Goal: Information Seeking & Learning: Learn about a topic

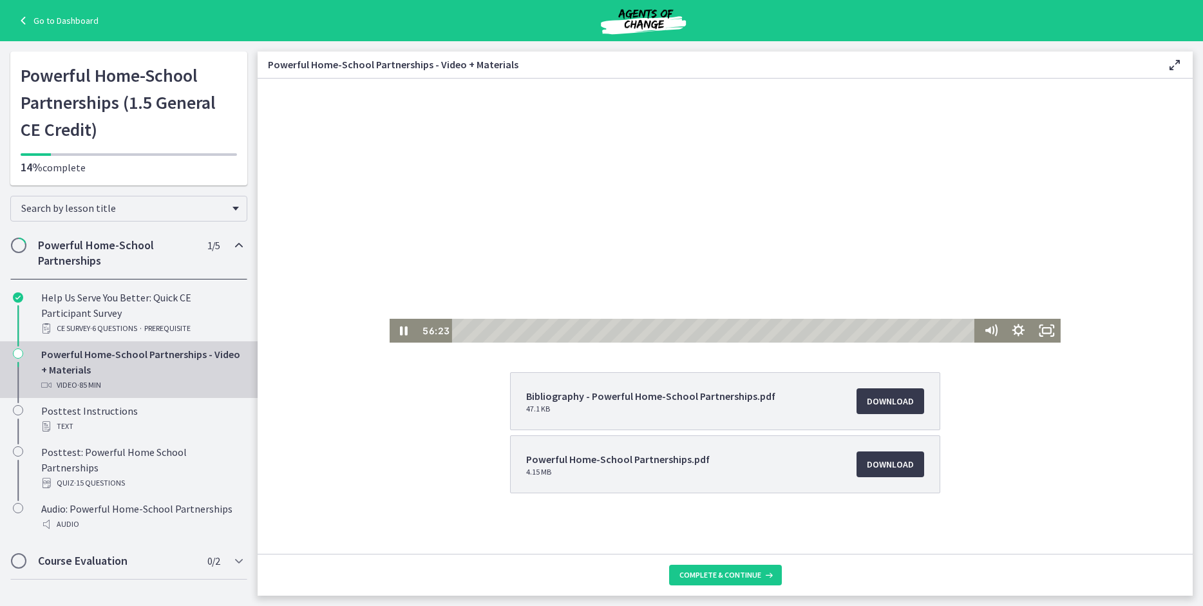
scroll to position [113, 0]
click at [1015, 331] on icon "Show settings menu" at bounding box center [1018, 331] width 28 height 24
click at [1000, 282] on span "Speed" at bounding box center [1001, 283] width 35 height 24
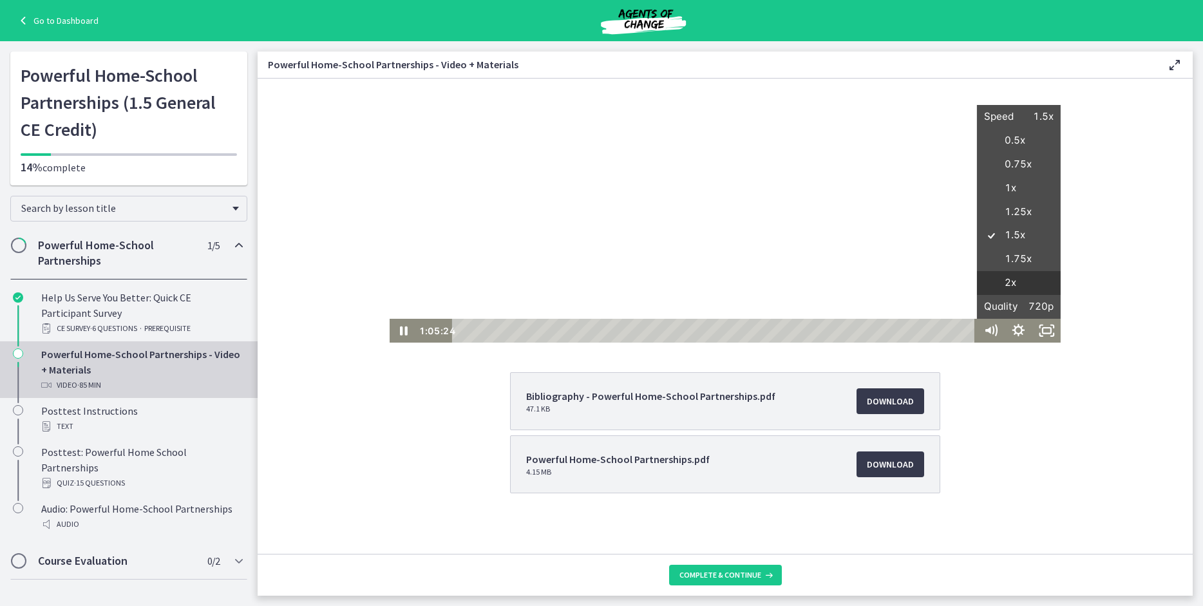
click at [1001, 283] on label "2x" at bounding box center [1019, 283] width 84 height 24
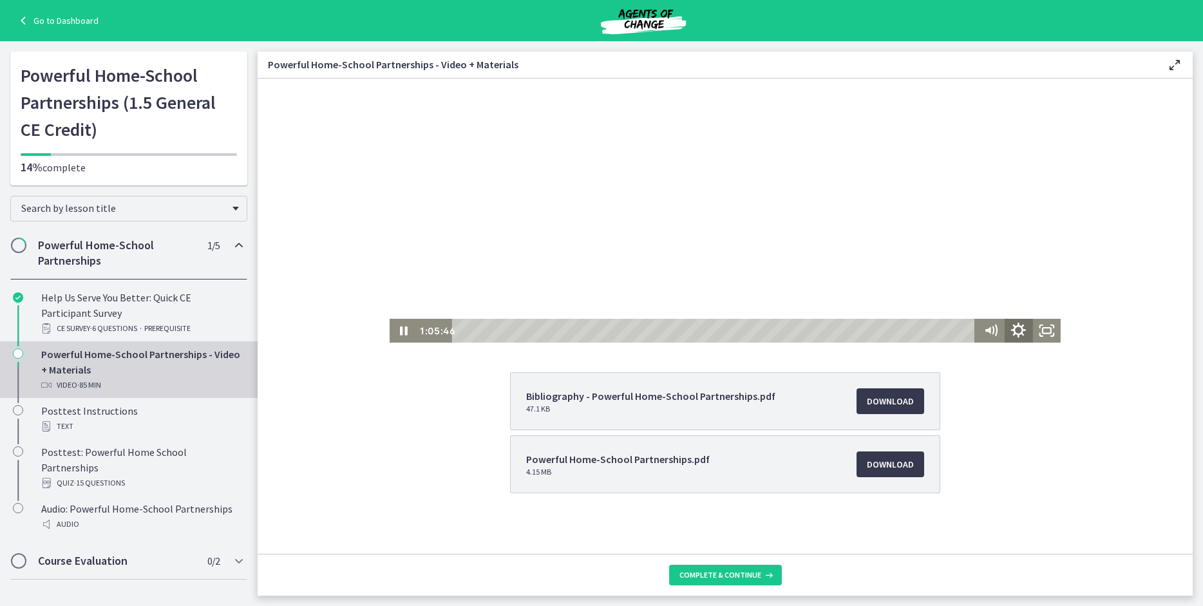
click at [1018, 323] on icon "Show settings menu" at bounding box center [1018, 330] width 33 height 28
click at [1003, 286] on span "Speed" at bounding box center [1001, 283] width 35 height 24
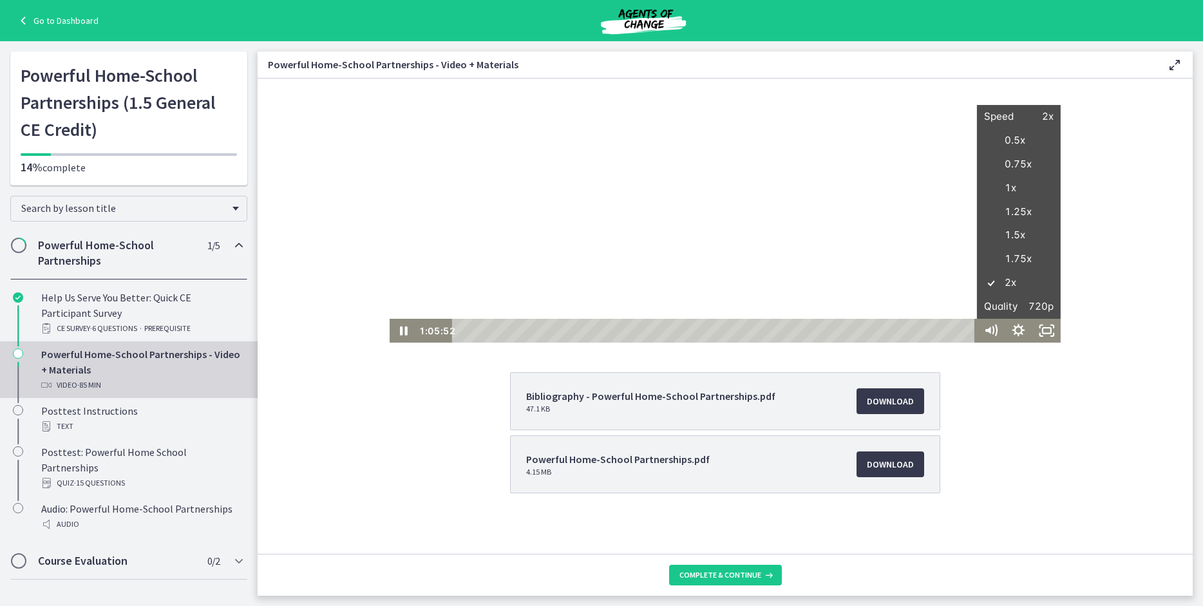
click at [1150, 417] on div "Bibliography - Powerful Home-School Partnerships.pdf 47.1 KB Download Opens in …" at bounding box center [725, 463] width 935 height 183
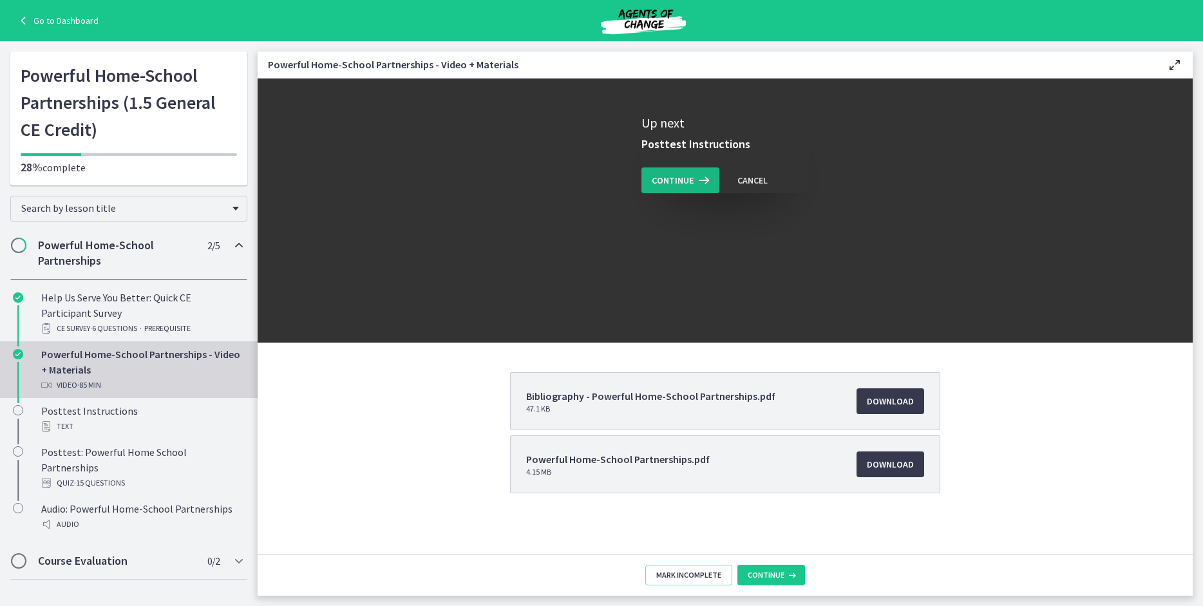
click at [664, 182] on span "Continue" at bounding box center [673, 180] width 42 height 15
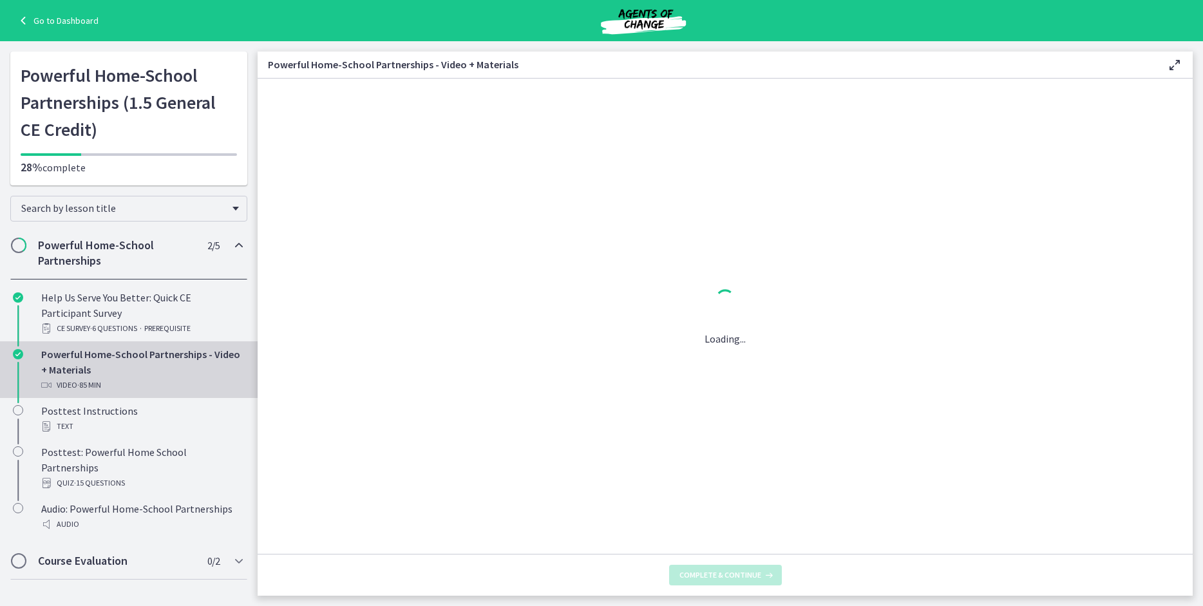
scroll to position [0, 0]
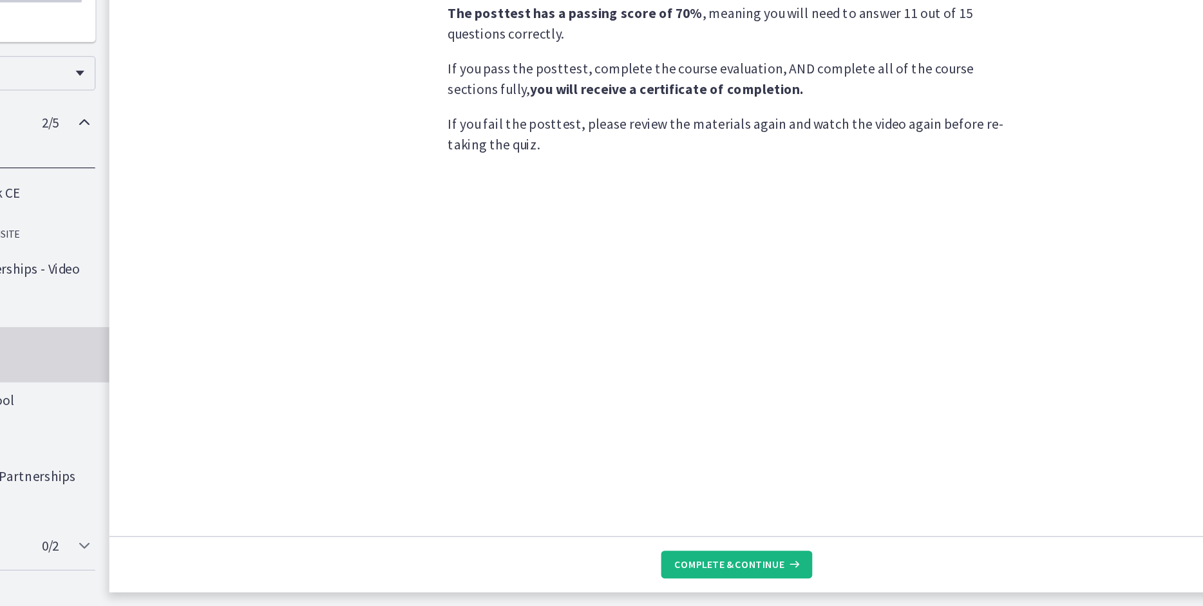
click at [690, 581] on button "Complete & continue" at bounding box center [725, 575] width 113 height 21
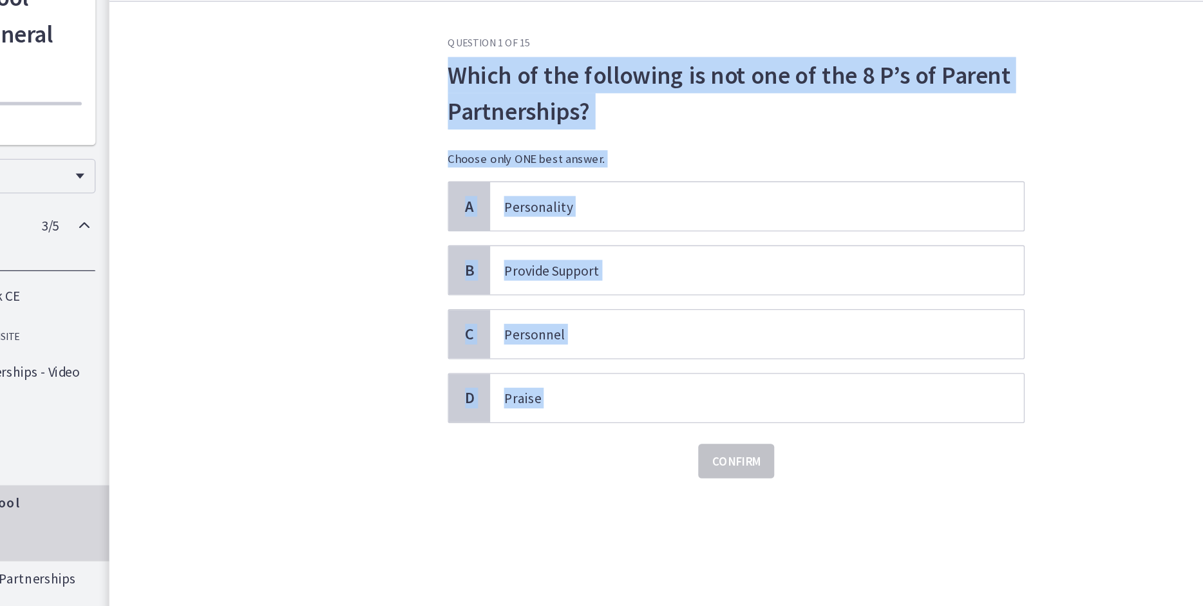
drag, startPoint x: 514, startPoint y: 133, endPoint x: 670, endPoint y: 400, distance: 310.2
click at [670, 400] on div "Question 1 of 15 Which of the following is not one of the 8 P’s of Parent Partn…" at bounding box center [725, 269] width 430 height 330
copy div "Which of the following is not one of the 8 P’s of Parent Partnerships? Choose o…"
click at [525, 229] on span "A" at bounding box center [525, 230] width 15 height 15
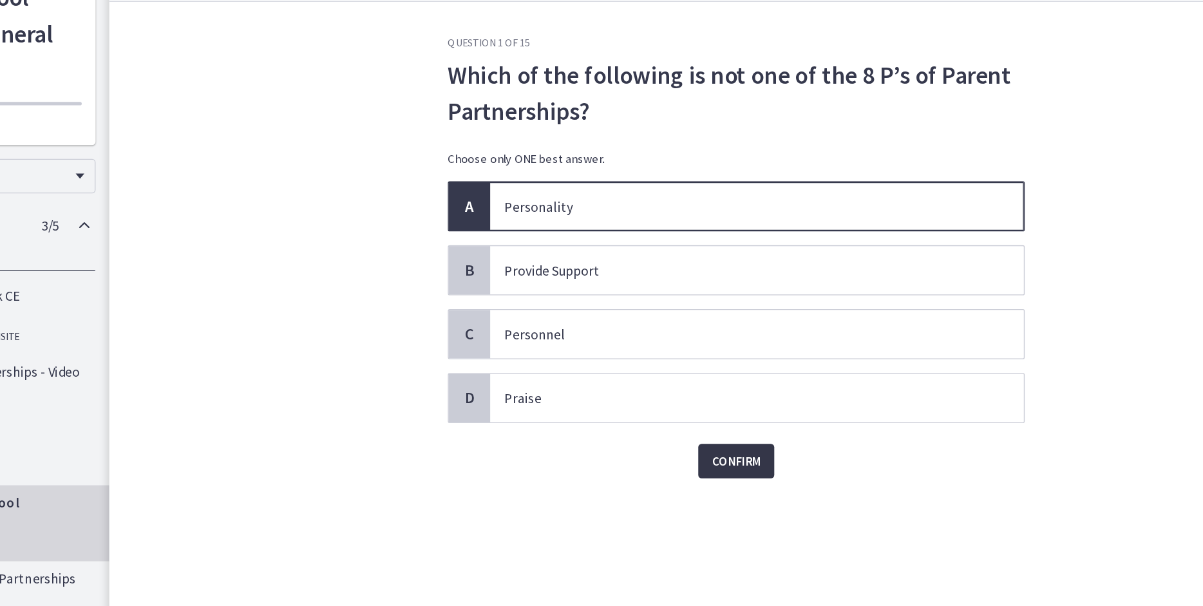
click at [715, 415] on span "Confirm" at bounding box center [725, 420] width 36 height 15
